Goal: Information Seeking & Learning: Learn about a topic

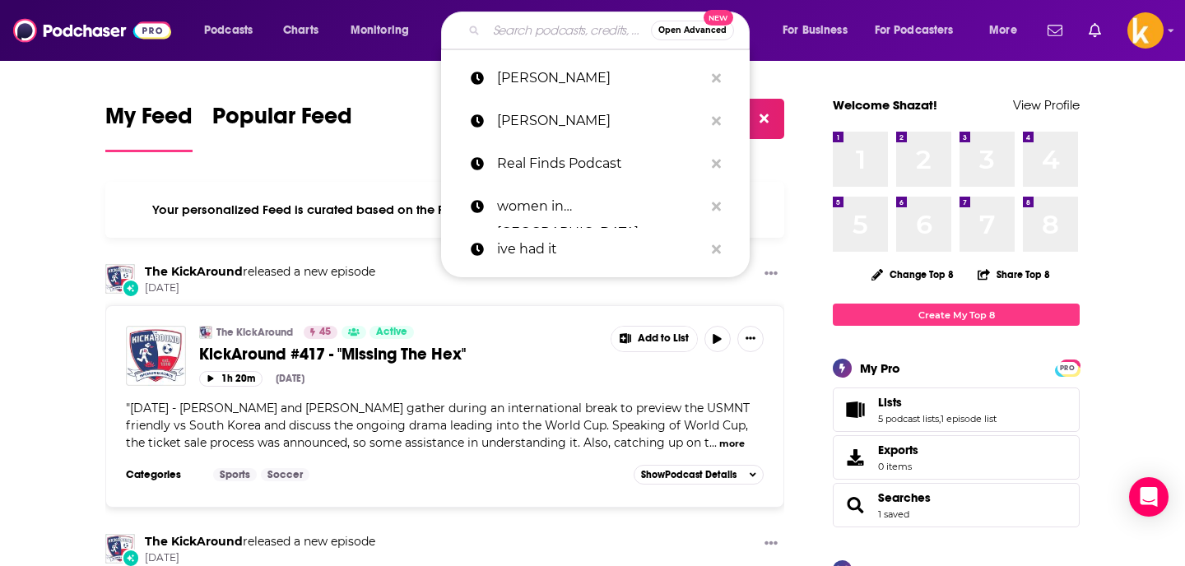
paste input "Leadership & Business"
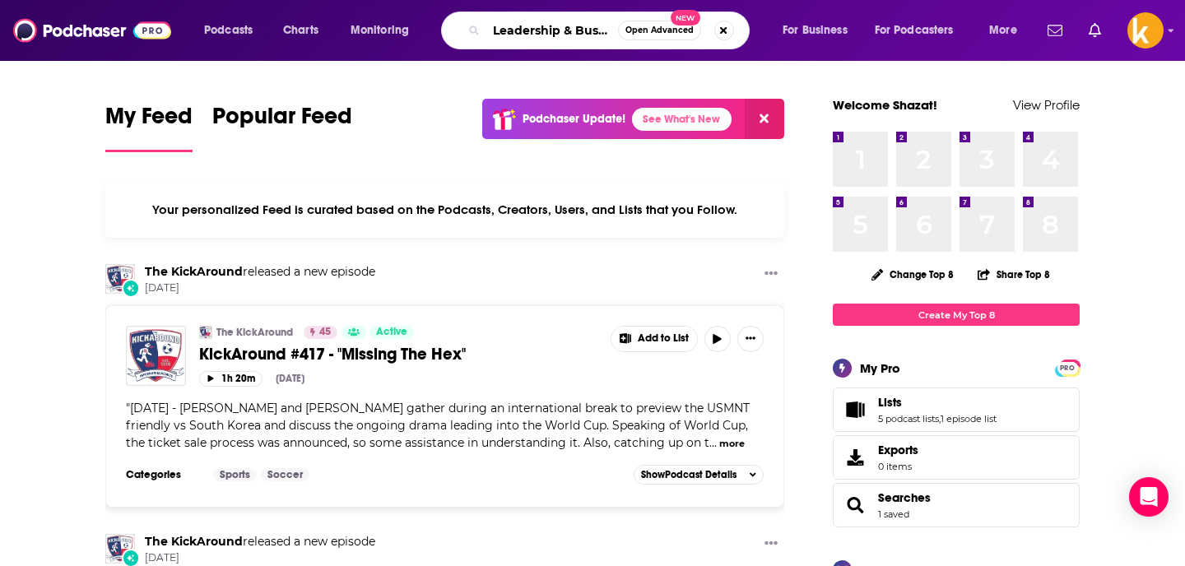
scroll to position [0, 22]
type input "Leadership & Business"
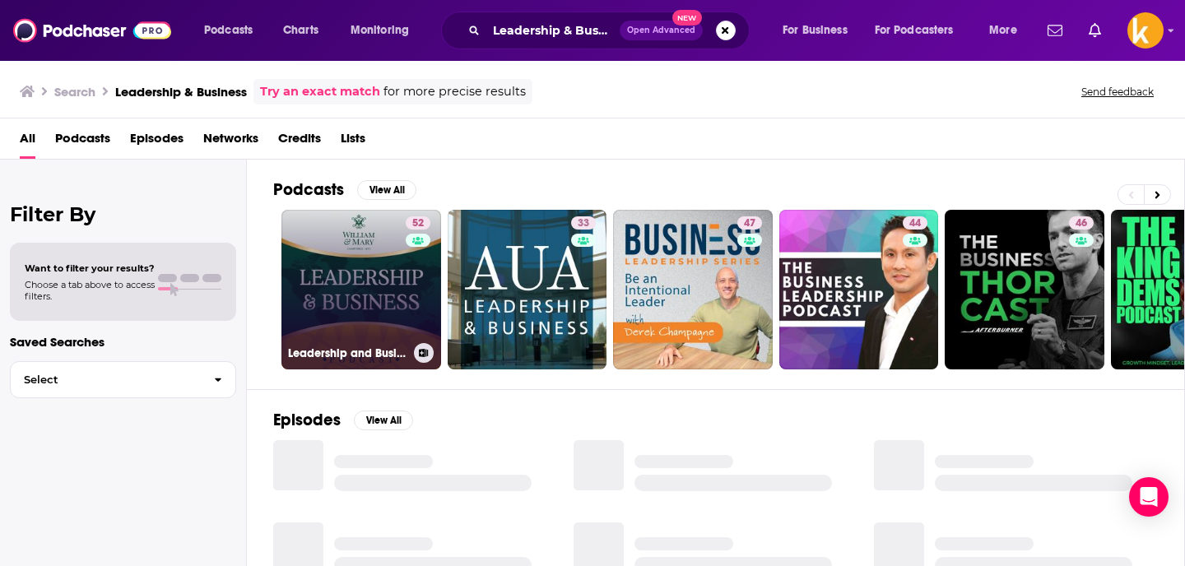
click at [379, 261] on link "52 Leadership and Business" at bounding box center [361, 290] width 160 height 160
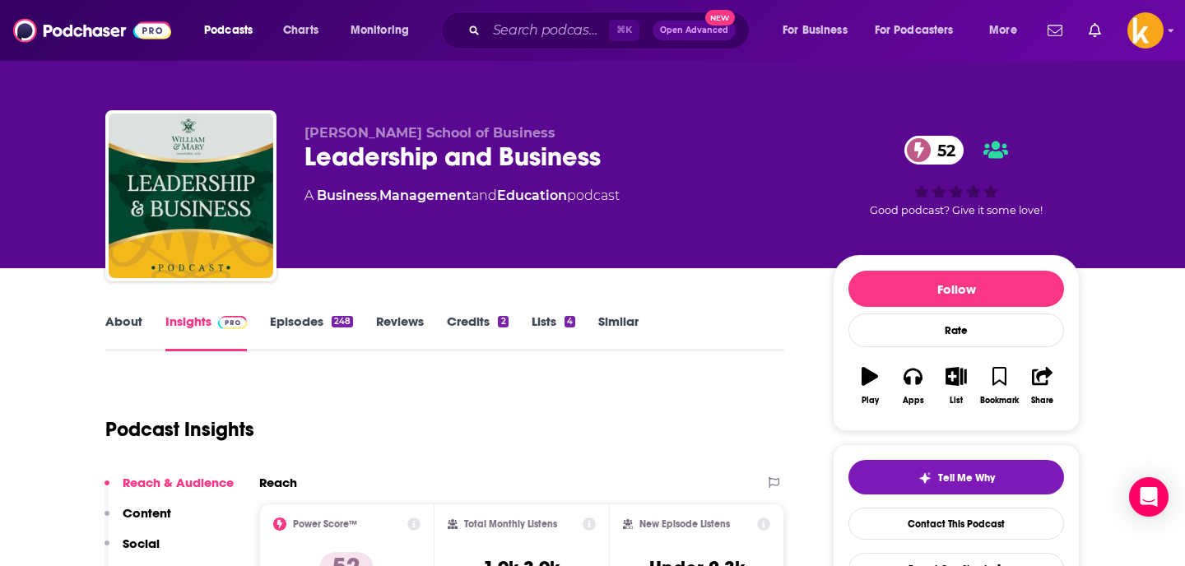
click at [322, 315] on link "Episodes 248" at bounding box center [311, 333] width 83 height 38
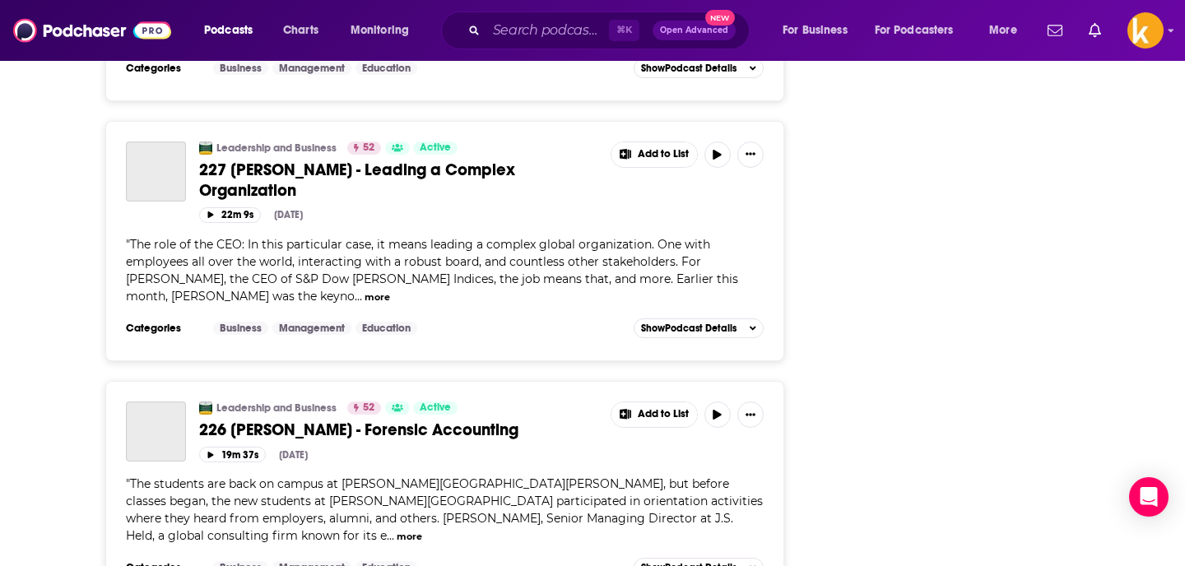
scroll to position [5848, 0]
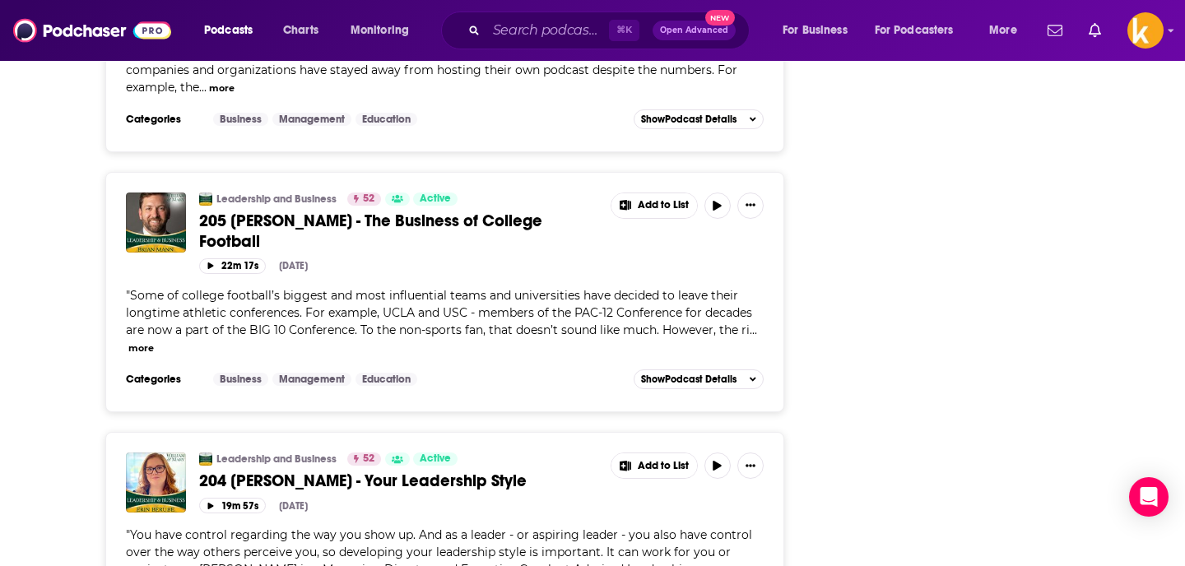
scroll to position [11811, 0]
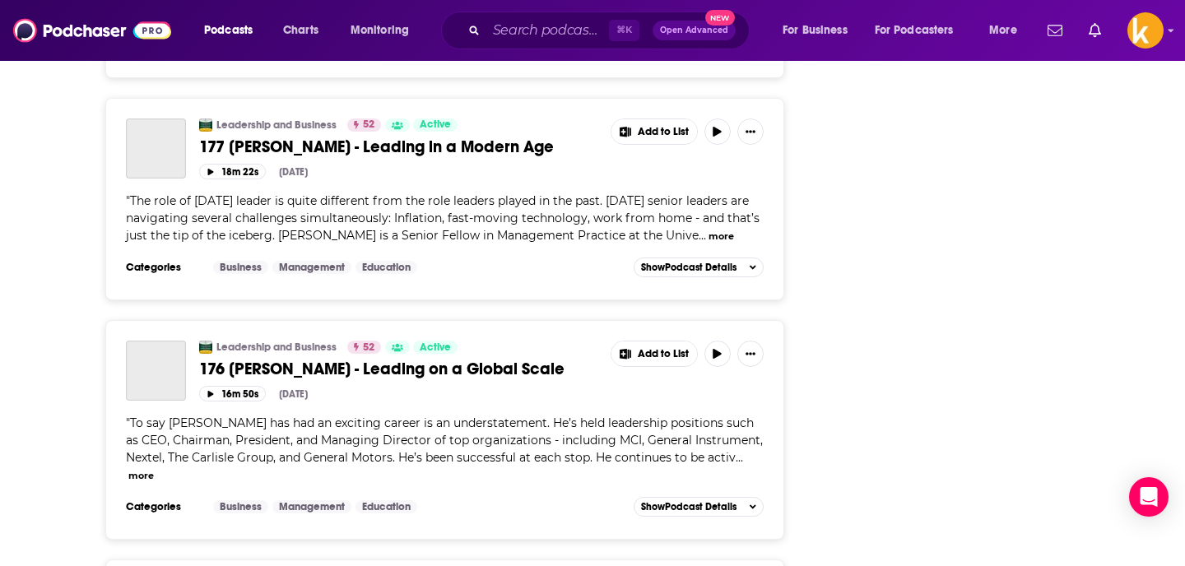
scroll to position [17747, 0]
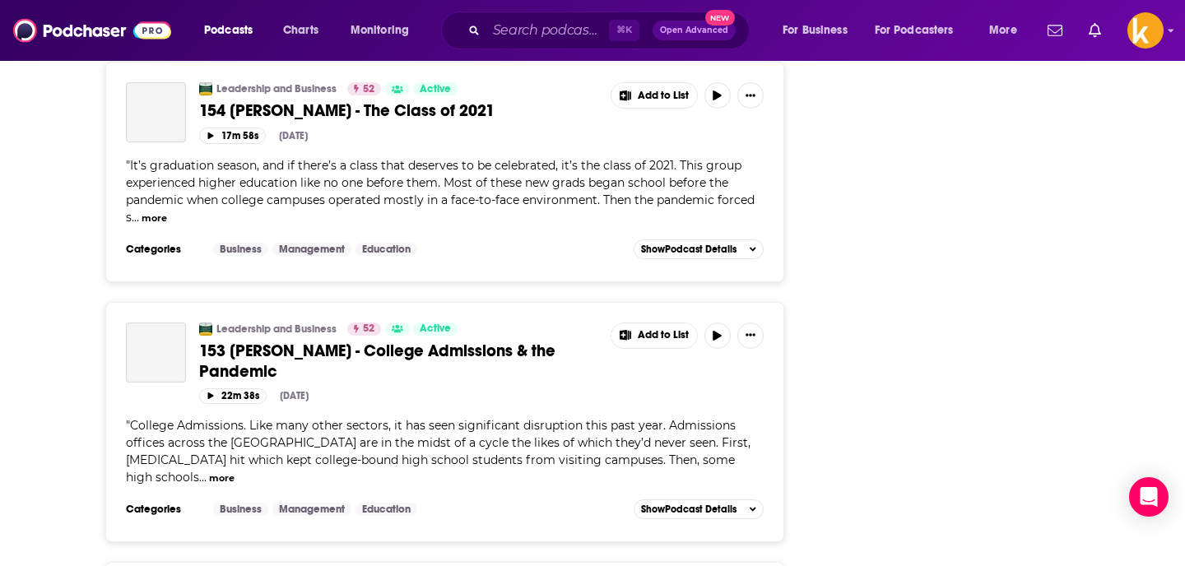
scroll to position [23717, 0]
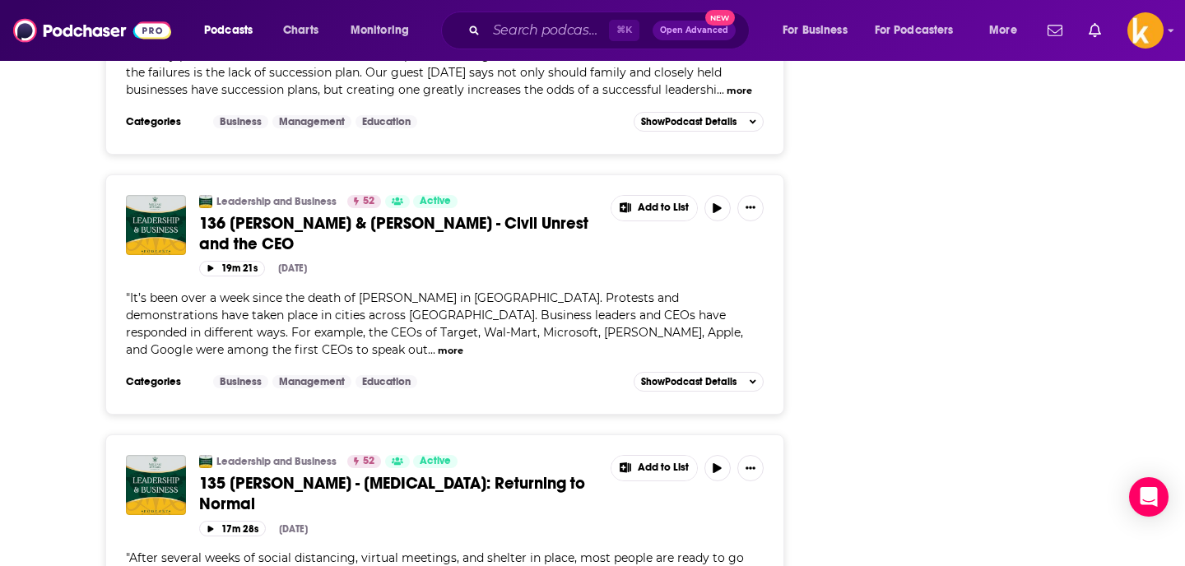
scroll to position [29617, 0]
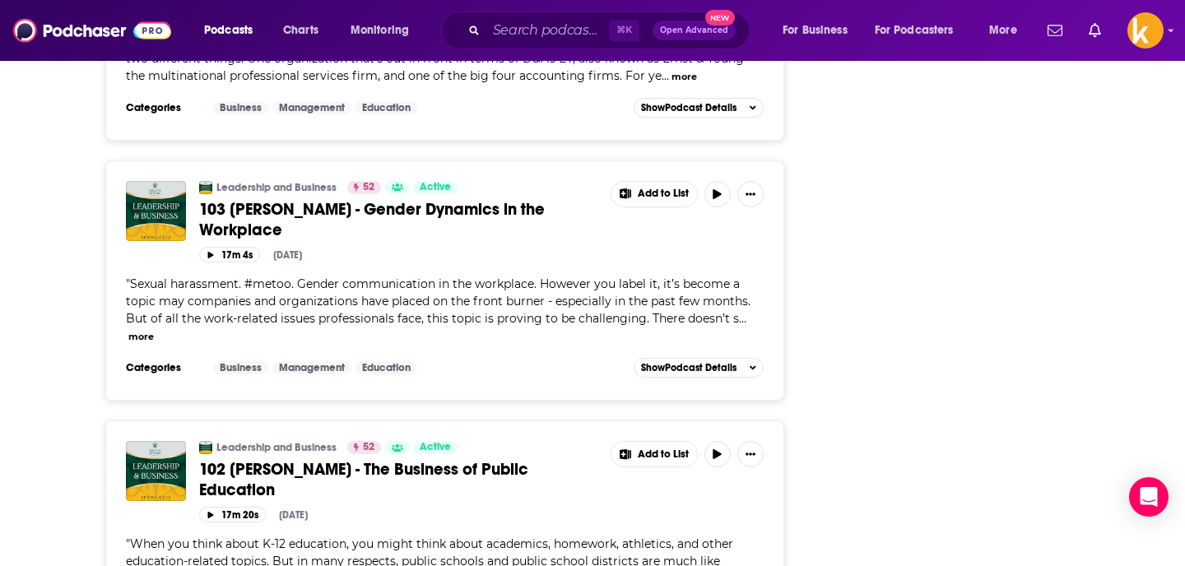
scroll to position [35650, 0]
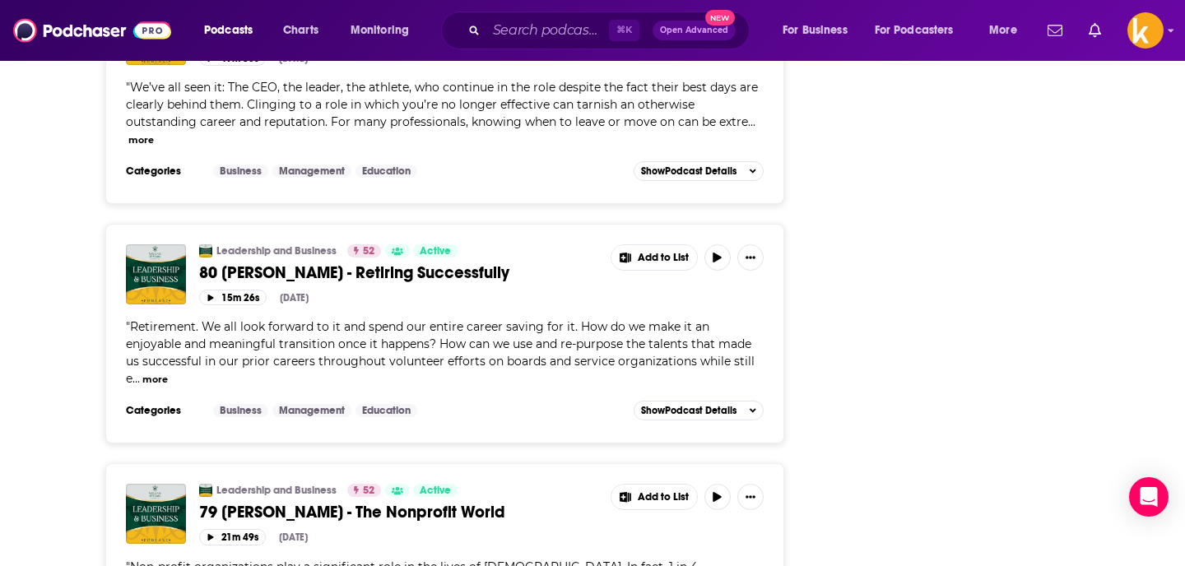
scroll to position [41628, 0]
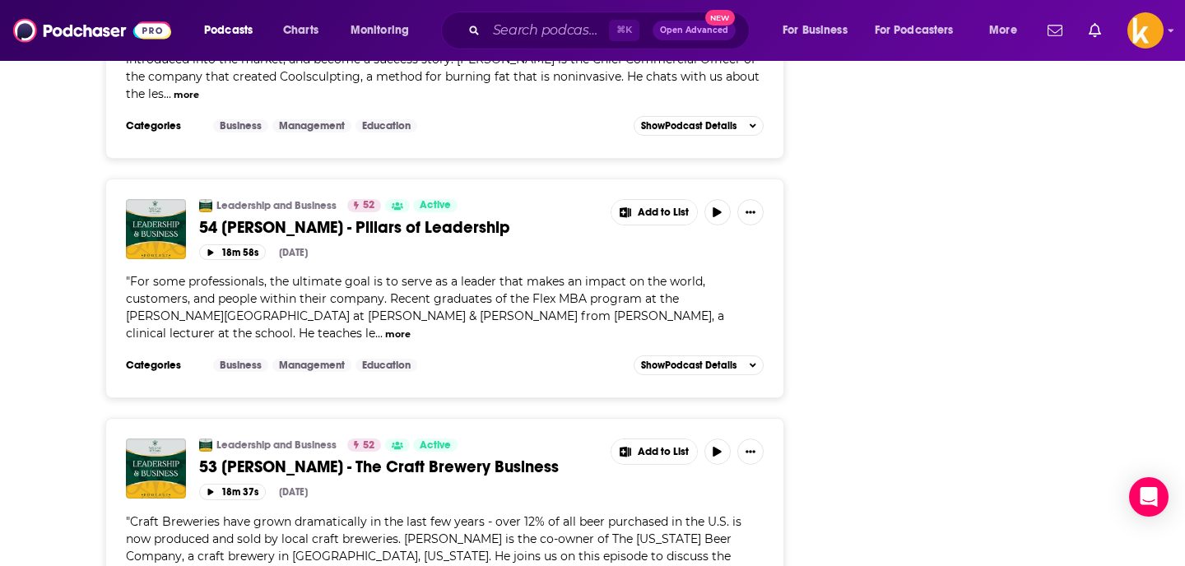
scroll to position [47581, 0]
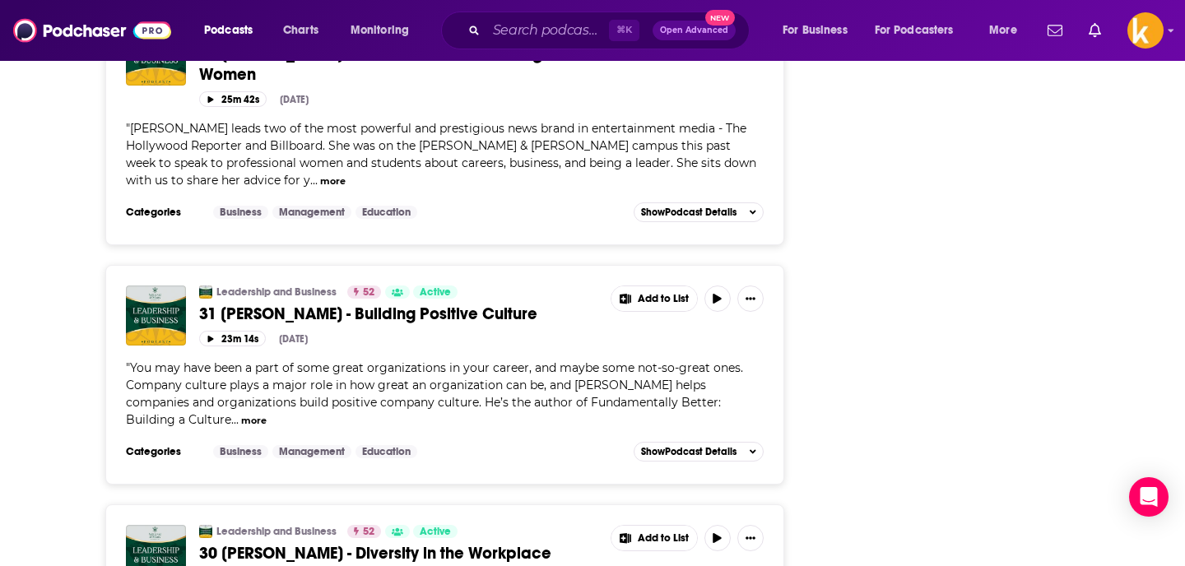
scroll to position [53621, 0]
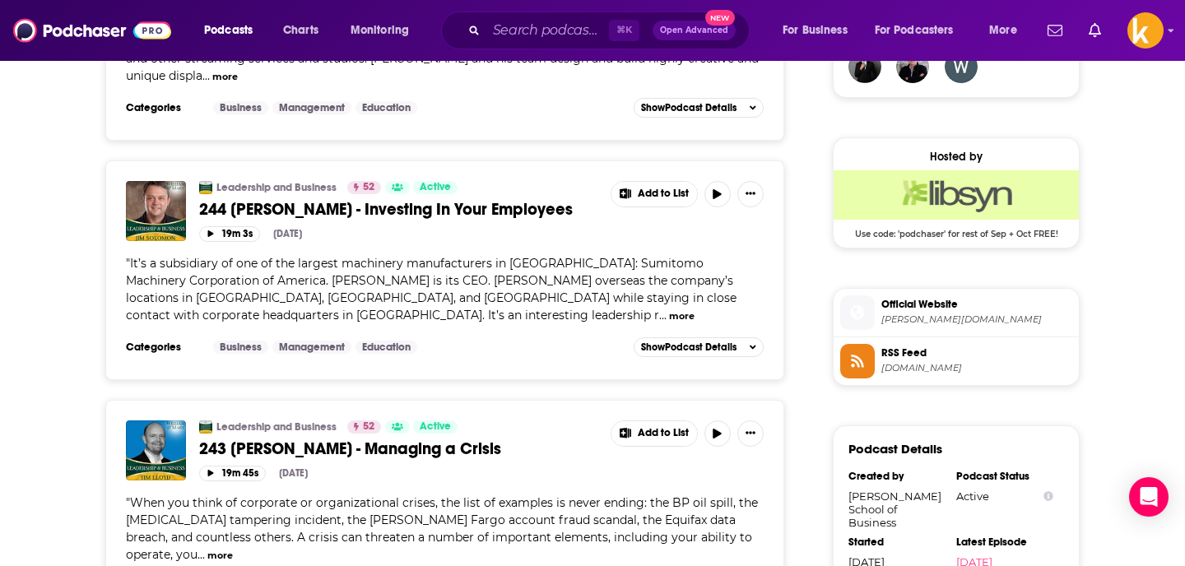
scroll to position [0, 0]
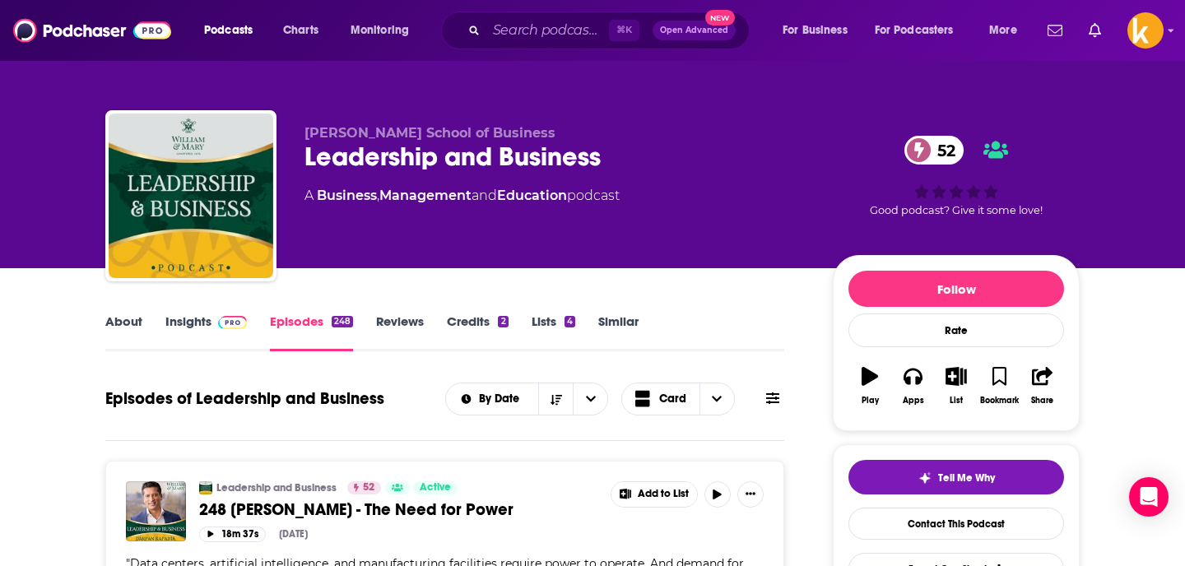
click at [199, 313] on div "About Insights Episodes 248 Reviews Credits 2 Lists 4 Similar" at bounding box center [444, 331] width 679 height 40
click at [196, 324] on link "Insights" at bounding box center [205, 333] width 81 height 38
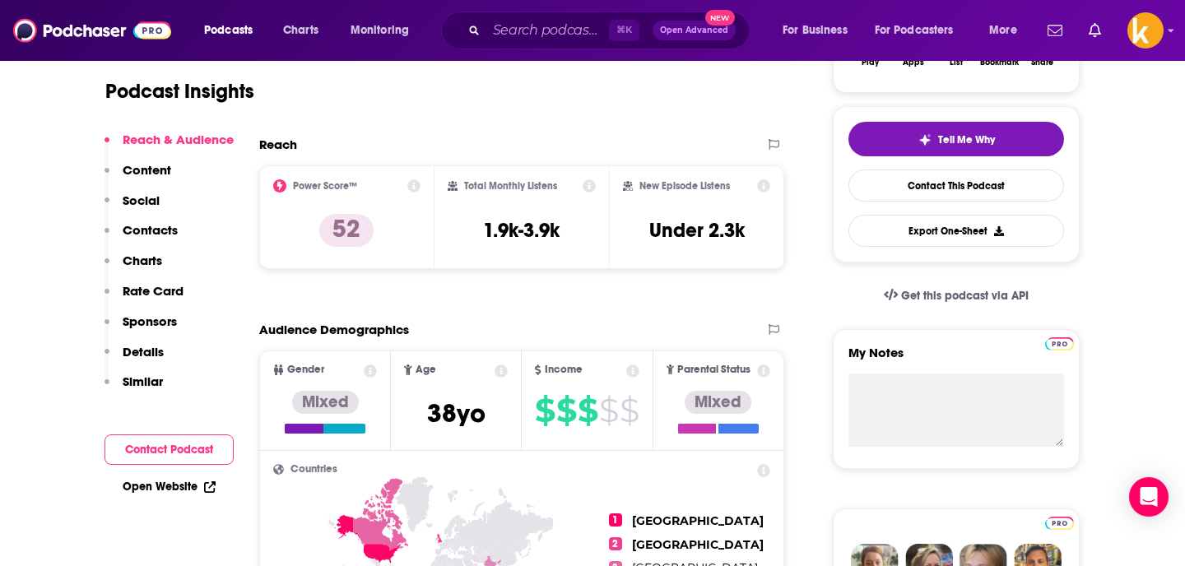
scroll to position [337, 0]
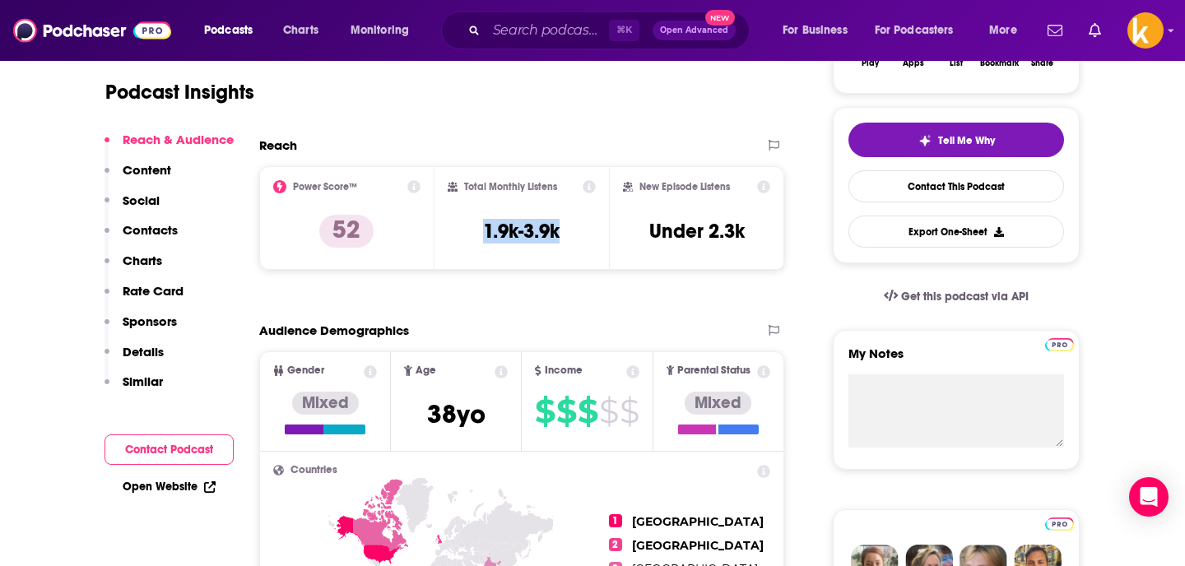
drag, startPoint x: 481, startPoint y: 227, endPoint x: 581, endPoint y: 227, distance: 100.4
click at [581, 227] on div "Total Monthly Listens 1.9k-3.9k" at bounding box center [522, 218] width 149 height 76
copy h3 "1.9k-3.9k"
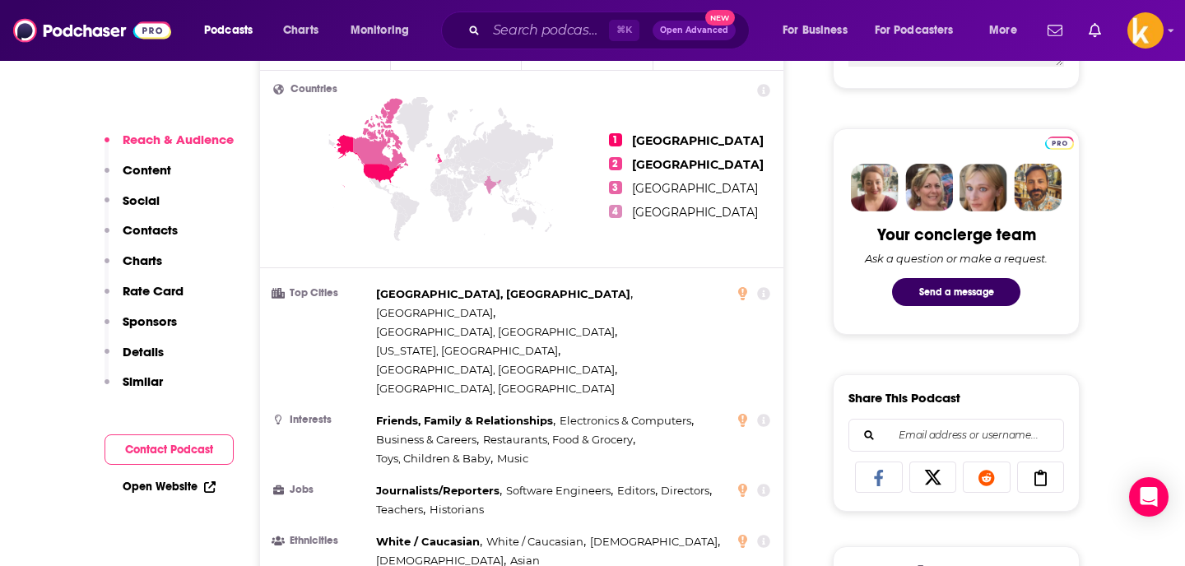
scroll to position [723, 0]
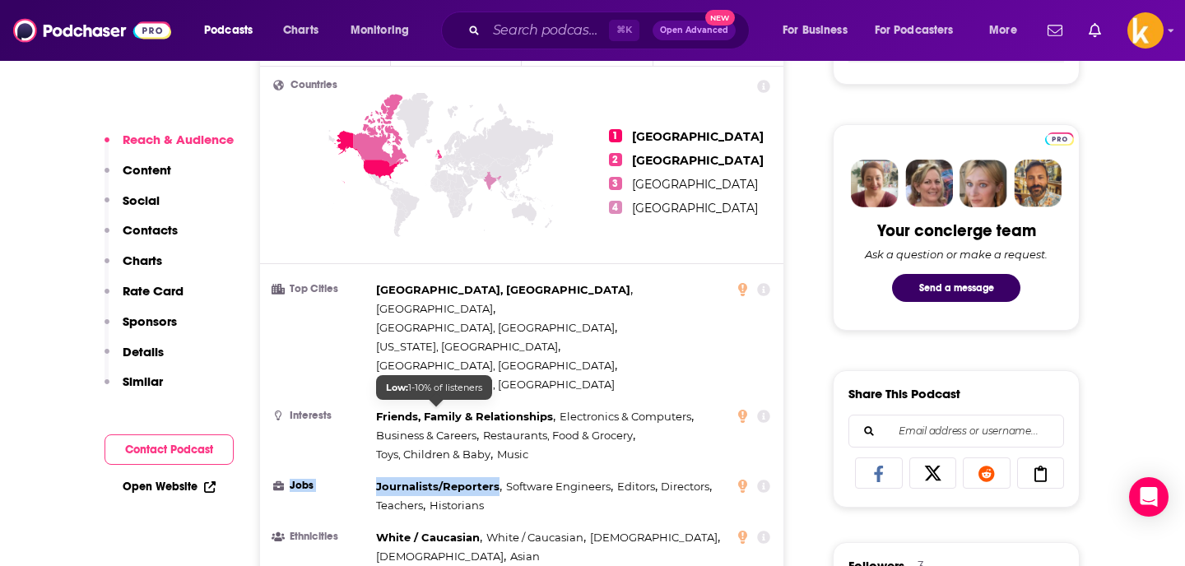
drag, startPoint x: 371, startPoint y: 408, endPoint x: 494, endPoint y: 405, distance: 122.7
click at [495, 477] on li "Jobs Journalists/Reporters , Software Engineers , Editors , Directors , Teacher…" at bounding box center [521, 496] width 497 height 38
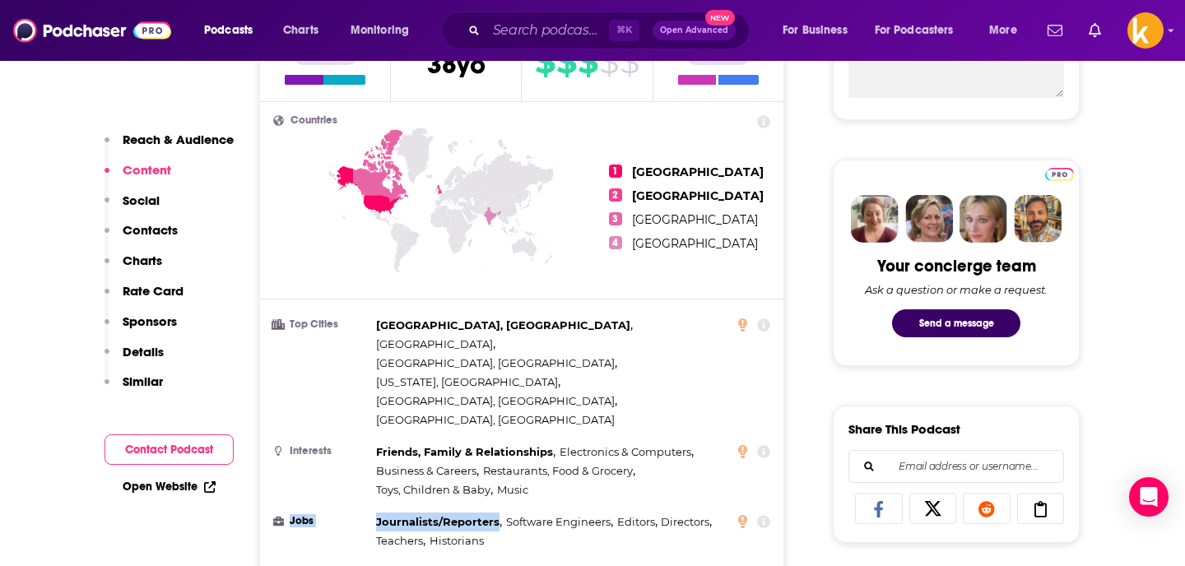
scroll to position [683, 0]
